Goal: Information Seeking & Learning: Learn about a topic

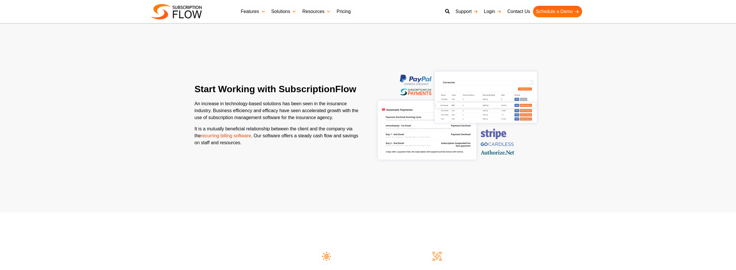
scroll to position [270, 0]
click at [444, 111] on img at bounding box center [457, 116] width 166 height 127
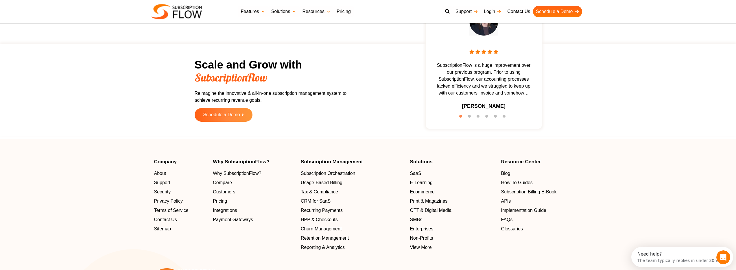
scroll to position [878, 0]
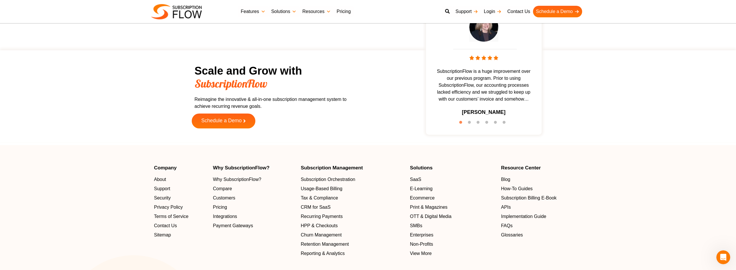
click at [233, 124] on span "Schedule a Demo" at bounding box center [221, 120] width 41 height 5
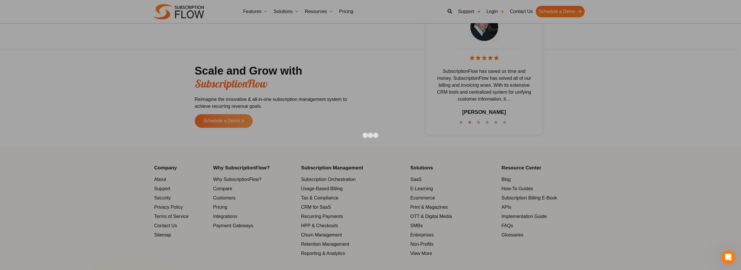
click at [245, 27] on div at bounding box center [370, 135] width 741 height 270
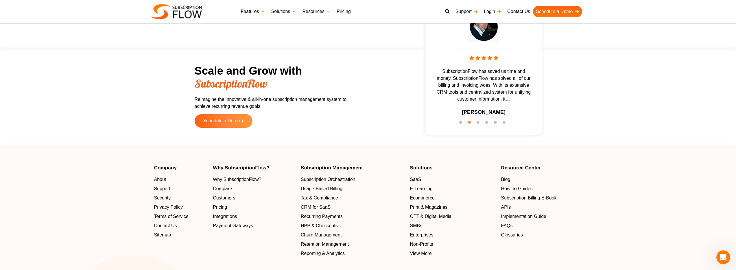
click at [258, 12] on link "Features" at bounding box center [253, 12] width 30 height 12
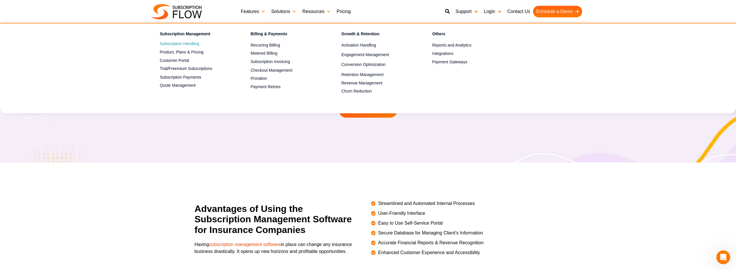
click at [188, 43] on link "Subscription Handling" at bounding box center [195, 44] width 71 height 7
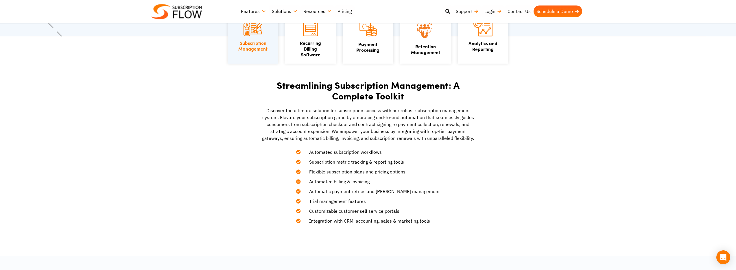
scroll to position [155, 0]
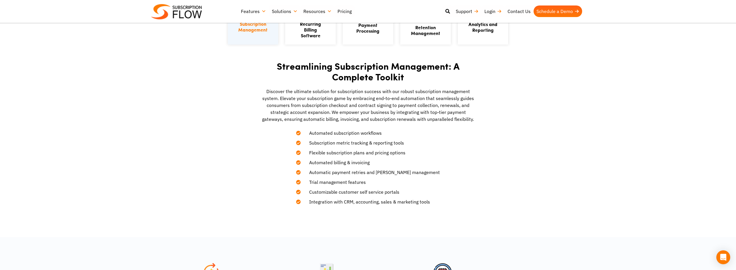
click at [356, 109] on p "Discover the ultimate solution for subscription success with our robust subscri…" at bounding box center [368, 105] width 214 height 35
click at [365, 99] on p "Discover the ultimate solution for subscription success with our robust subscri…" at bounding box center [368, 105] width 214 height 35
click at [370, 94] on p "Discover the ultimate solution for subscription success with our robust subscri…" at bounding box center [368, 105] width 214 height 35
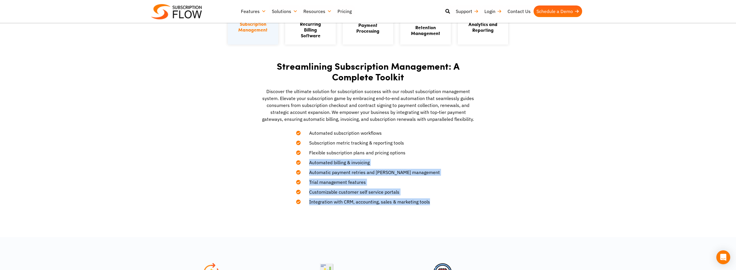
drag, startPoint x: 438, startPoint y: 202, endPoint x: 307, endPoint y: 163, distance: 135.9
click at [307, 163] on div "Streamlining Subscription Management: A Complete Toolkit Discover the ultimate …" at bounding box center [368, 133] width 220 height 150
